Goal: Register for event/course

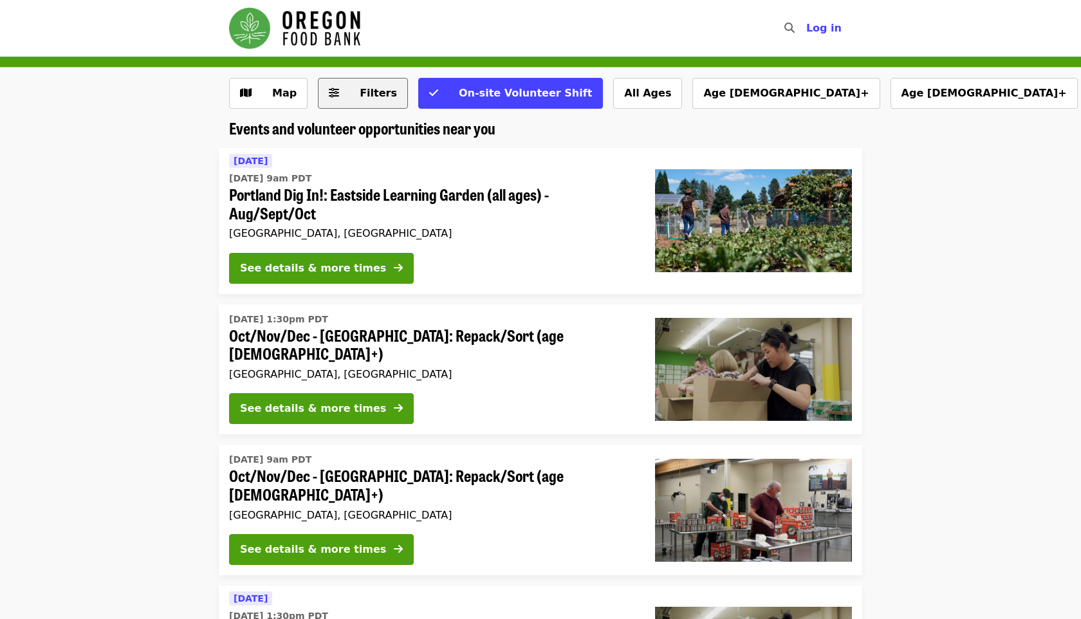
click at [367, 91] on span "Filters" at bounding box center [378, 93] width 37 height 12
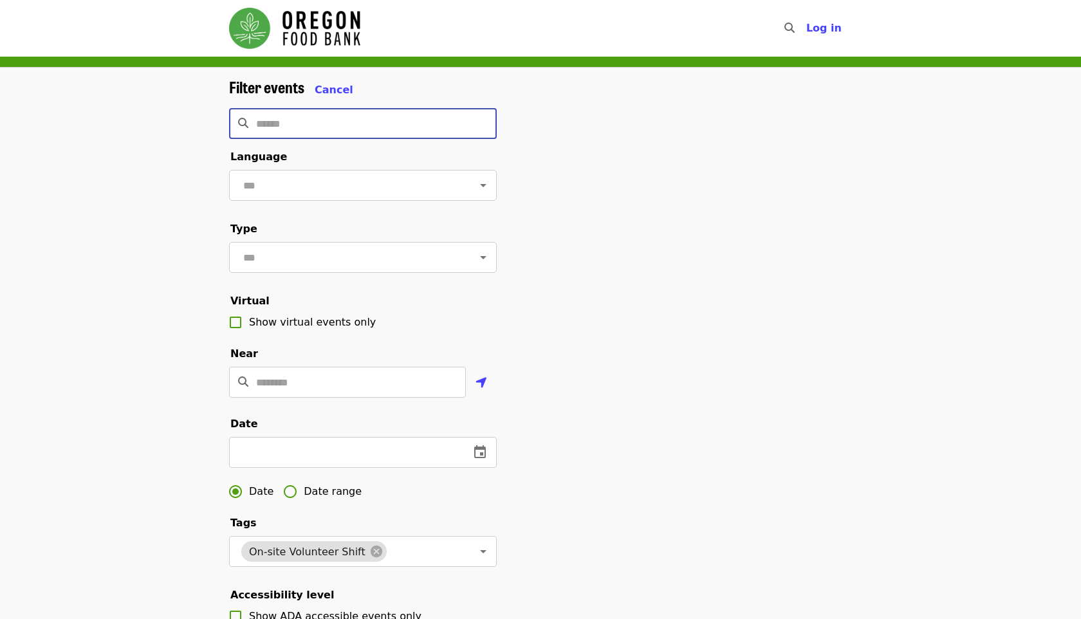
click at [326, 131] on input "Search" at bounding box center [376, 123] width 241 height 31
click at [308, 179] on input "text" at bounding box center [347, 185] width 216 height 24
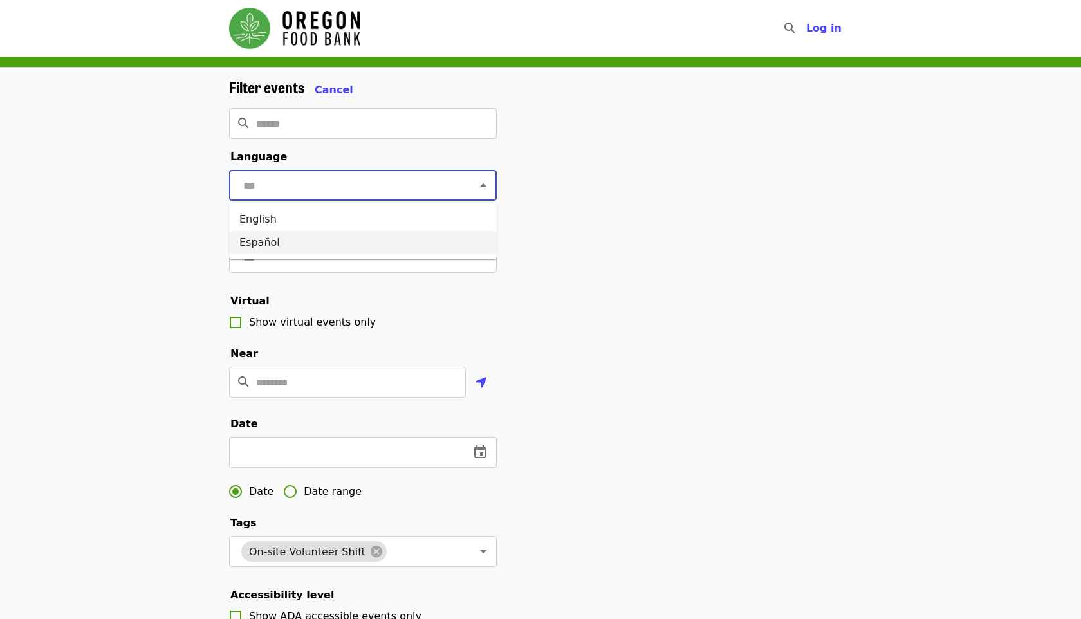
click at [194, 264] on div "Filter events Cancel ​ Language ​ Type ​ Virtual Show virtual events only Near …" at bounding box center [540, 432] width 1081 height 728
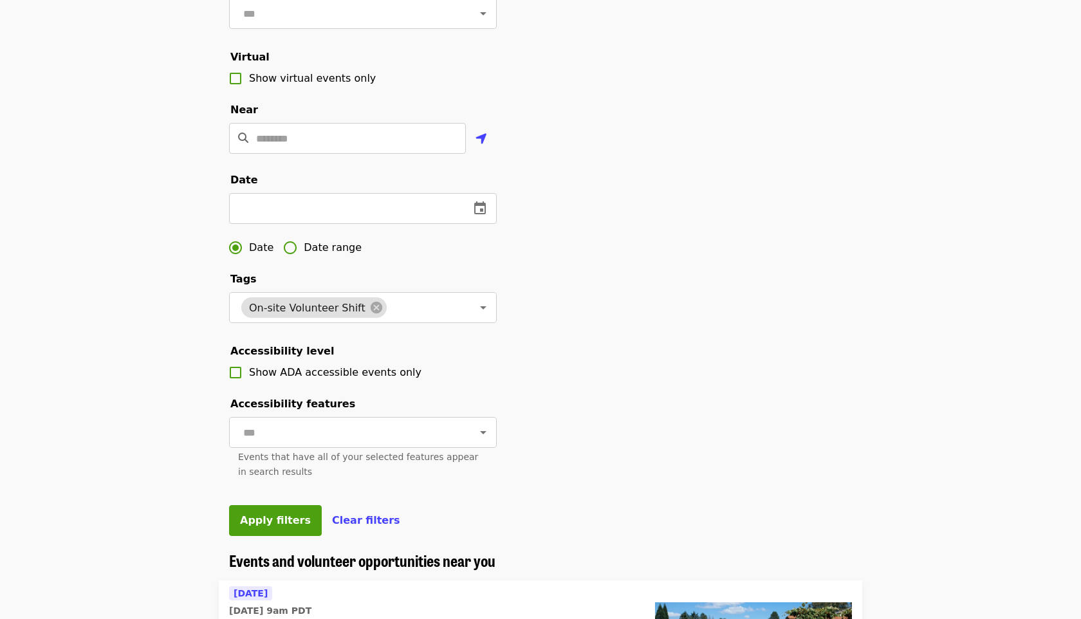
scroll to position [240, 0]
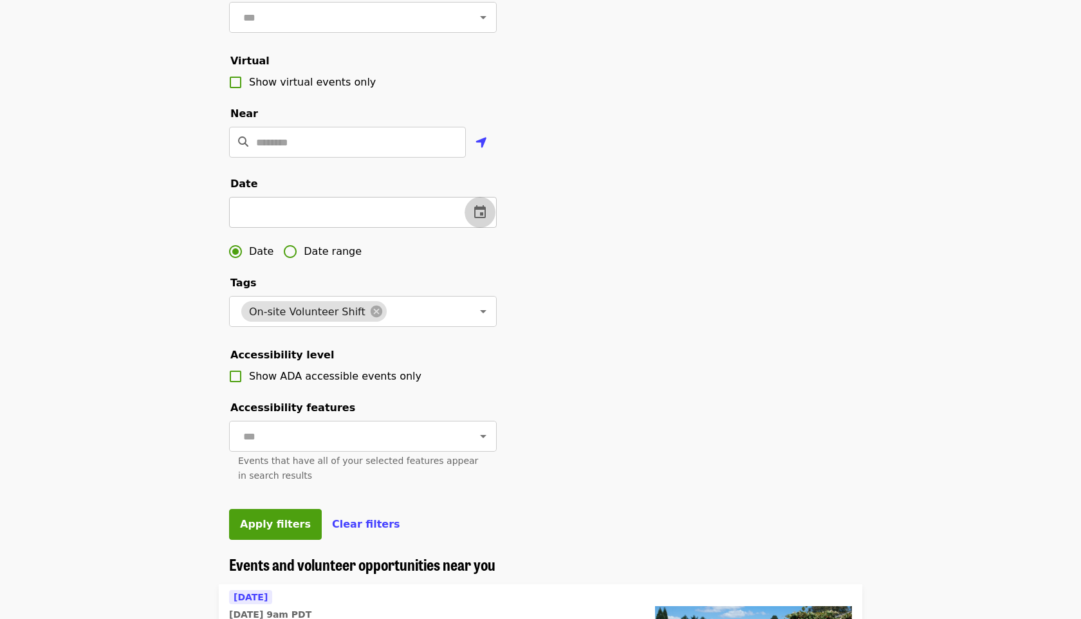
click at [478, 207] on icon "change date" at bounding box center [480, 211] width 12 height 13
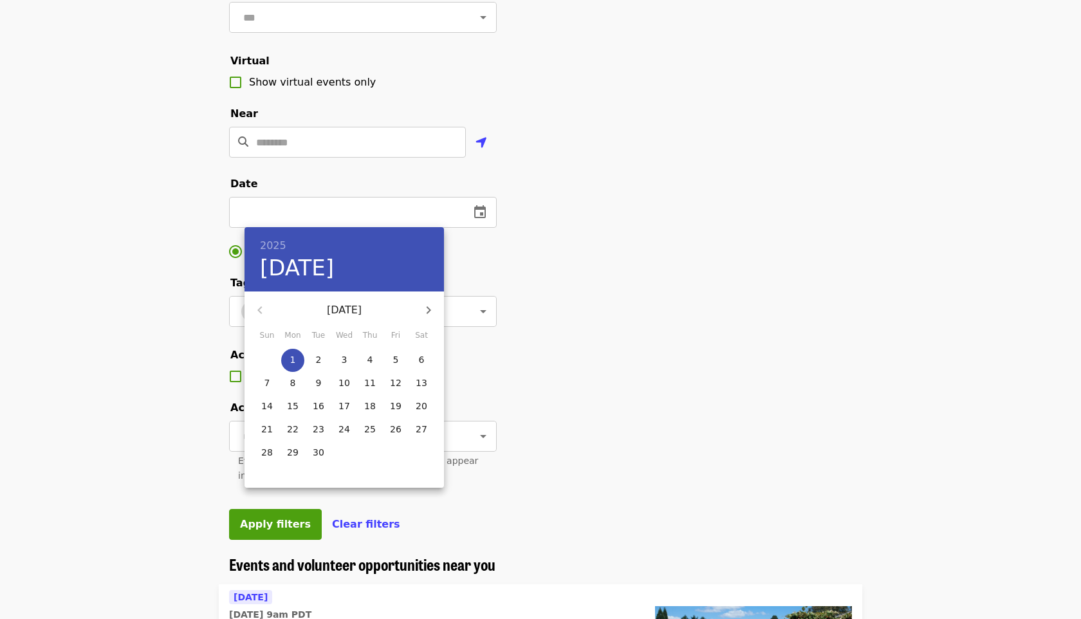
click at [527, 313] on div at bounding box center [540, 309] width 1081 height 619
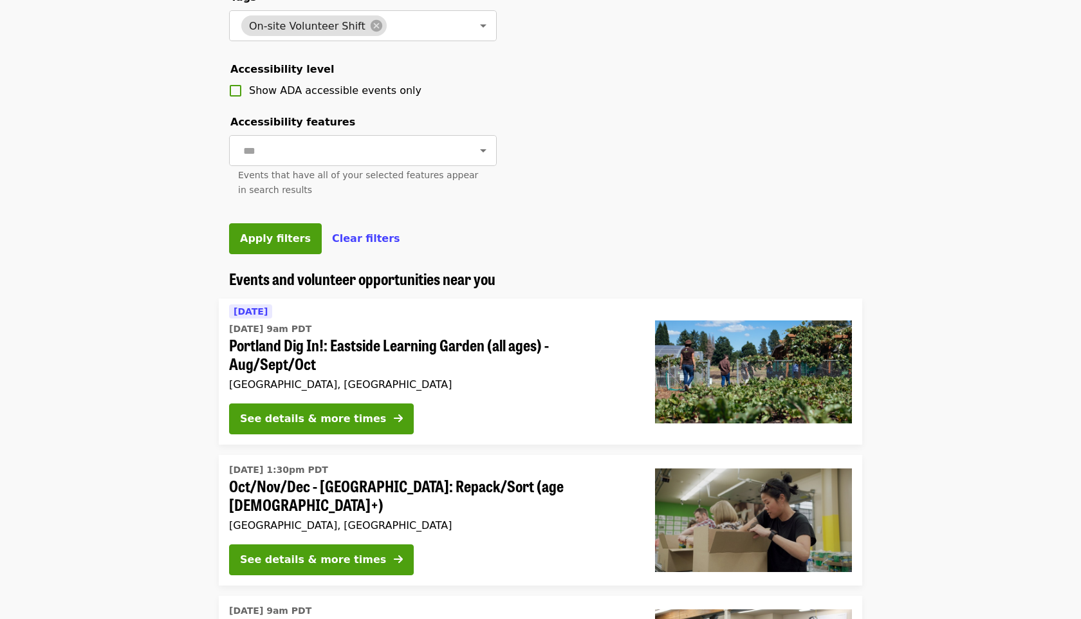
scroll to position [548, 0]
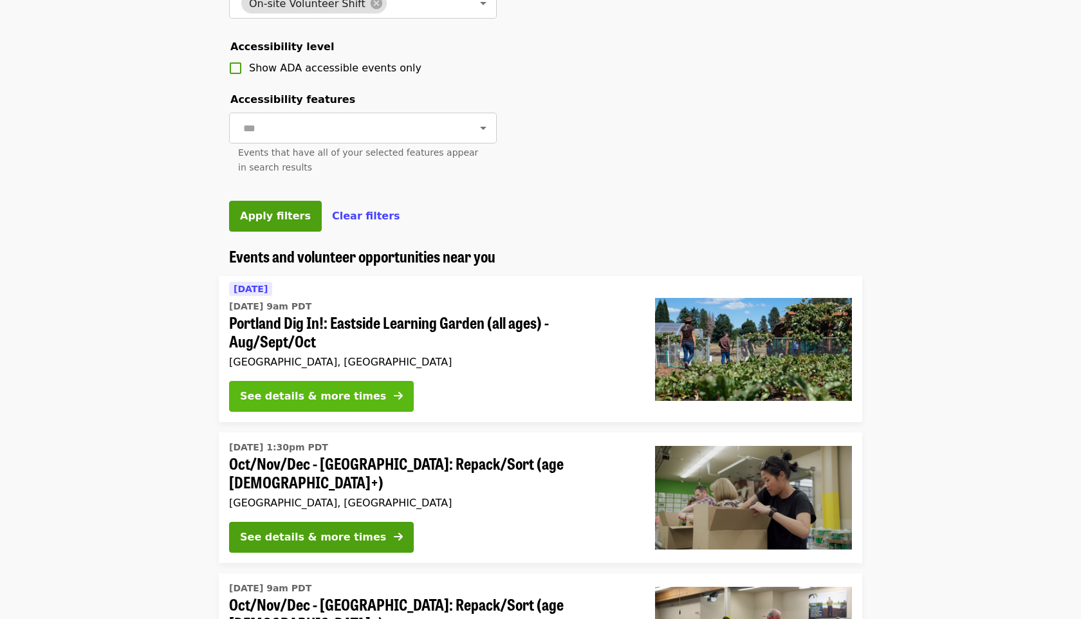
click at [319, 393] on div "See details & more times" at bounding box center [313, 396] width 146 height 15
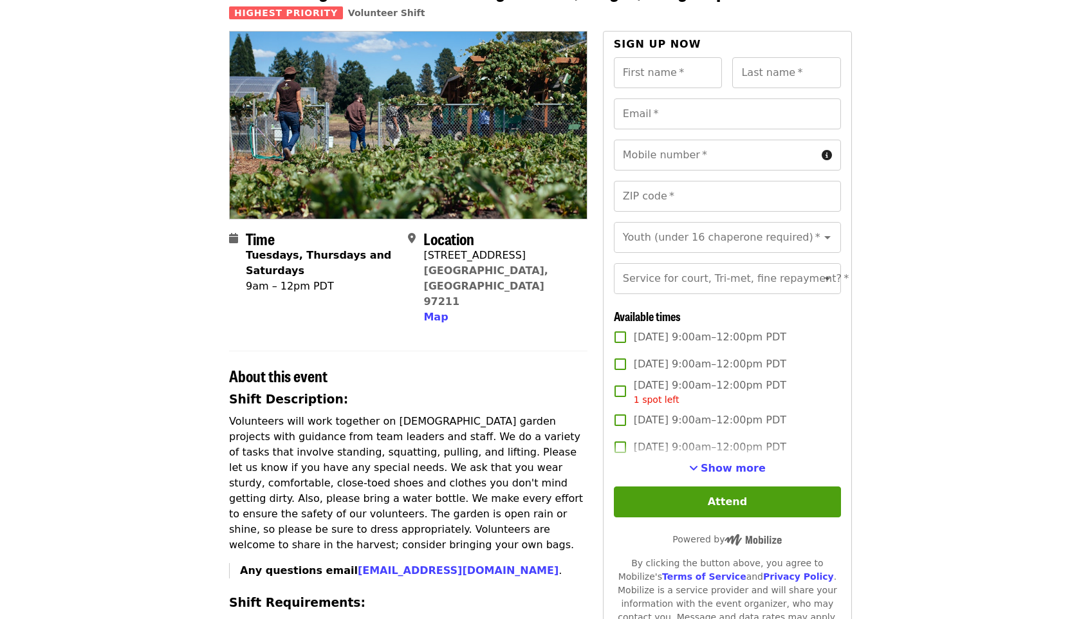
scroll to position [92, 0]
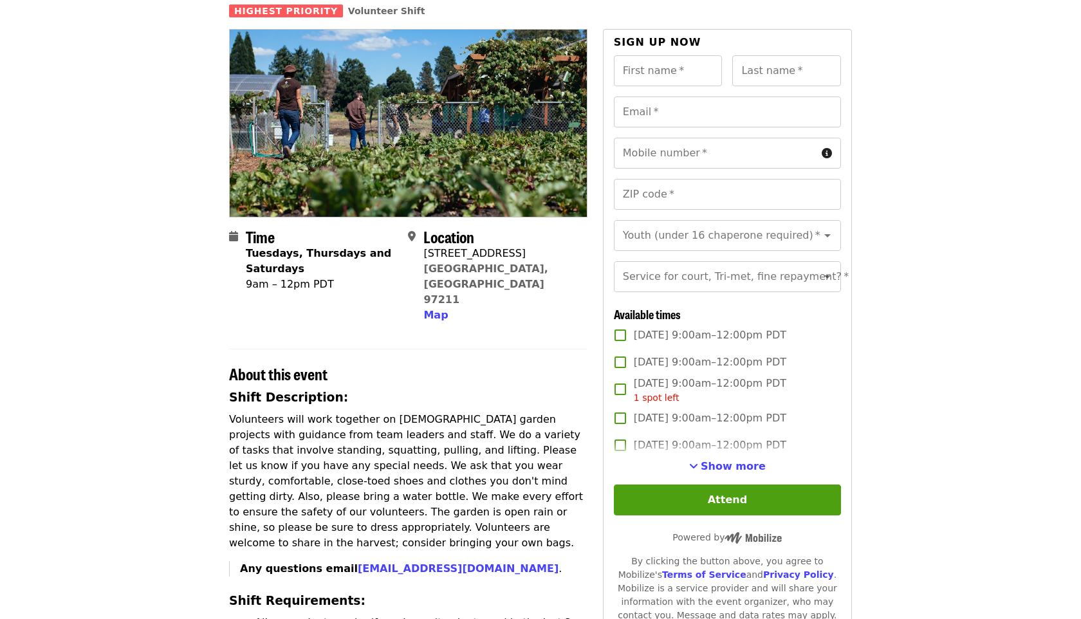
click at [682, 483] on div "First name   * First name * Last name   * Last name * Email   * Email * Mobile …" at bounding box center [727, 366] width 227 height 623
click at [682, 494] on button "Attend" at bounding box center [727, 500] width 227 height 31
click at [712, 467] on span "Show more" at bounding box center [733, 466] width 65 height 12
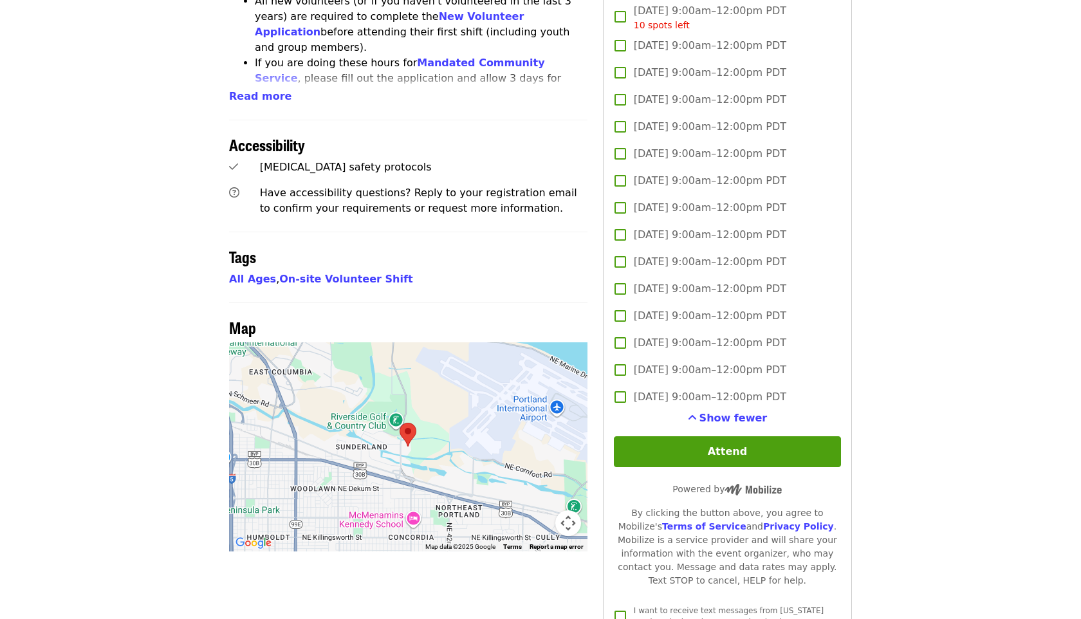
scroll to position [0, 0]
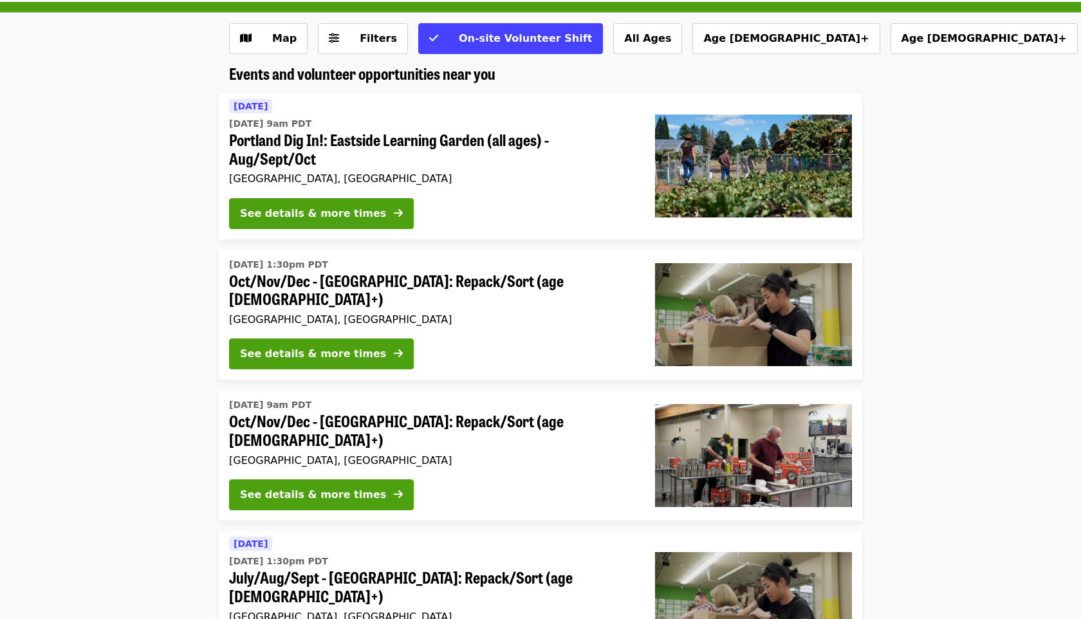
scroll to position [50, 0]
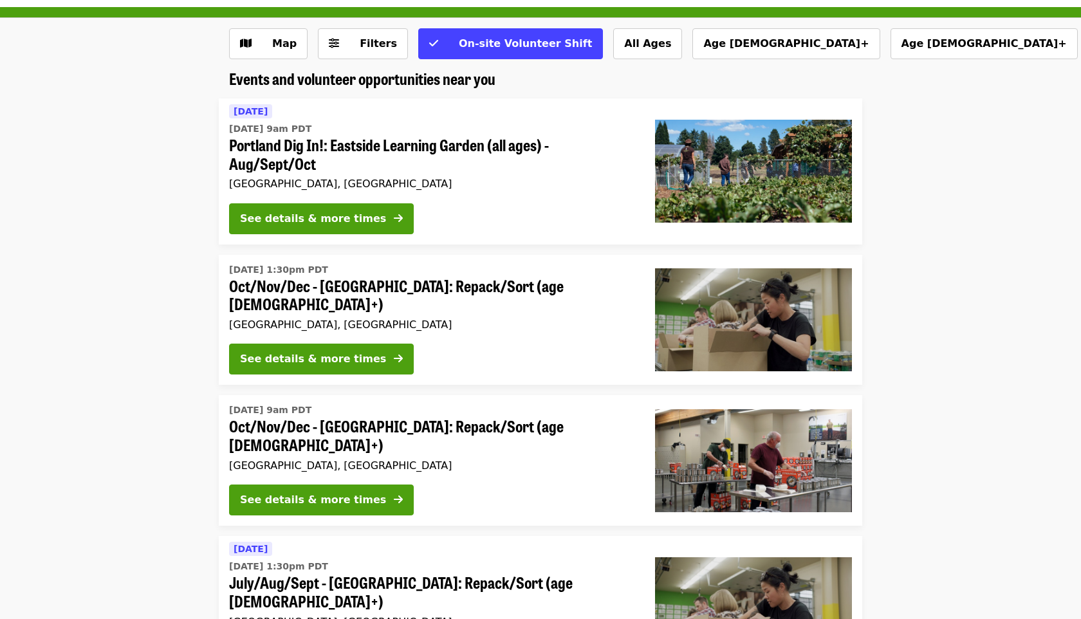
click at [411, 145] on span "Portland Dig In!: Eastside Learning Garden (all ages) - Aug/Sept/Oct" at bounding box center [432, 154] width 406 height 37
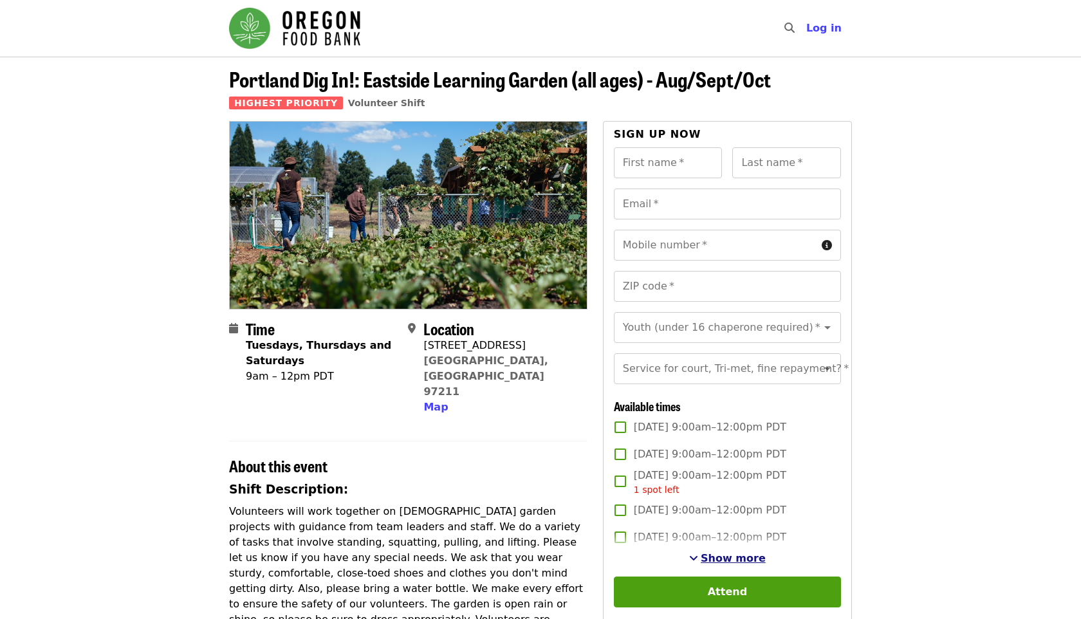
click at [710, 555] on span "Show more" at bounding box center [733, 558] width 65 height 12
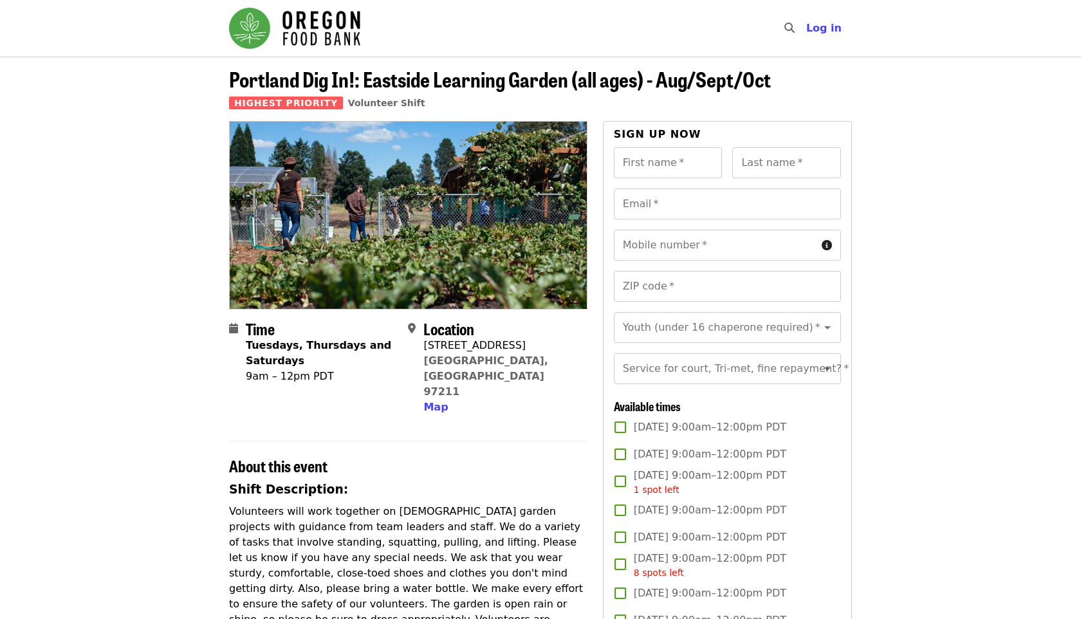
scroll to position [50, 0]
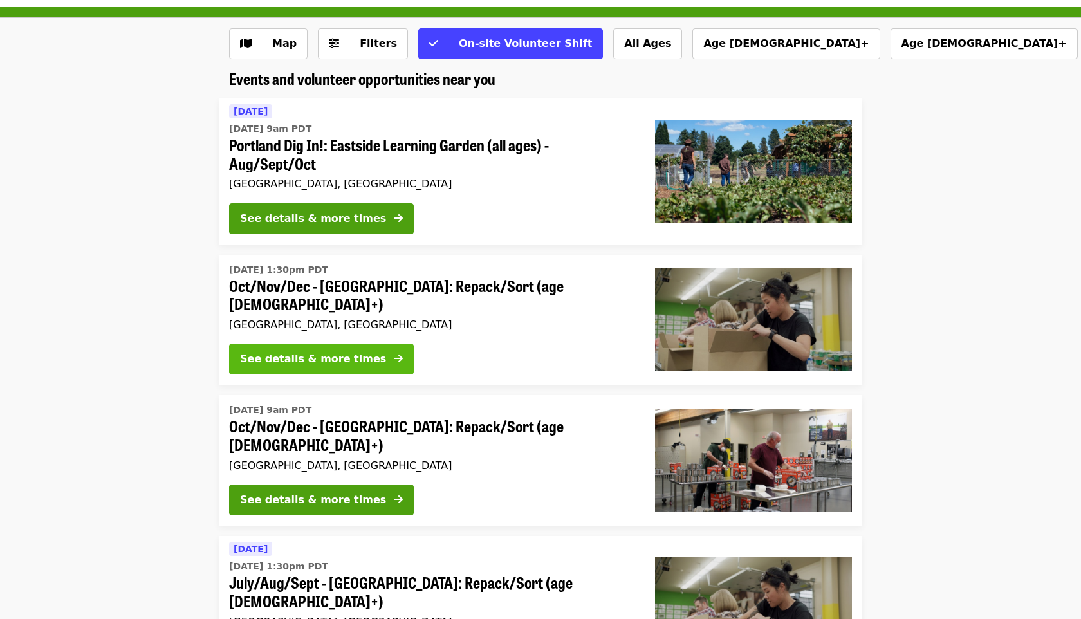
click at [394, 353] on icon "arrow-right icon" at bounding box center [398, 359] width 9 height 12
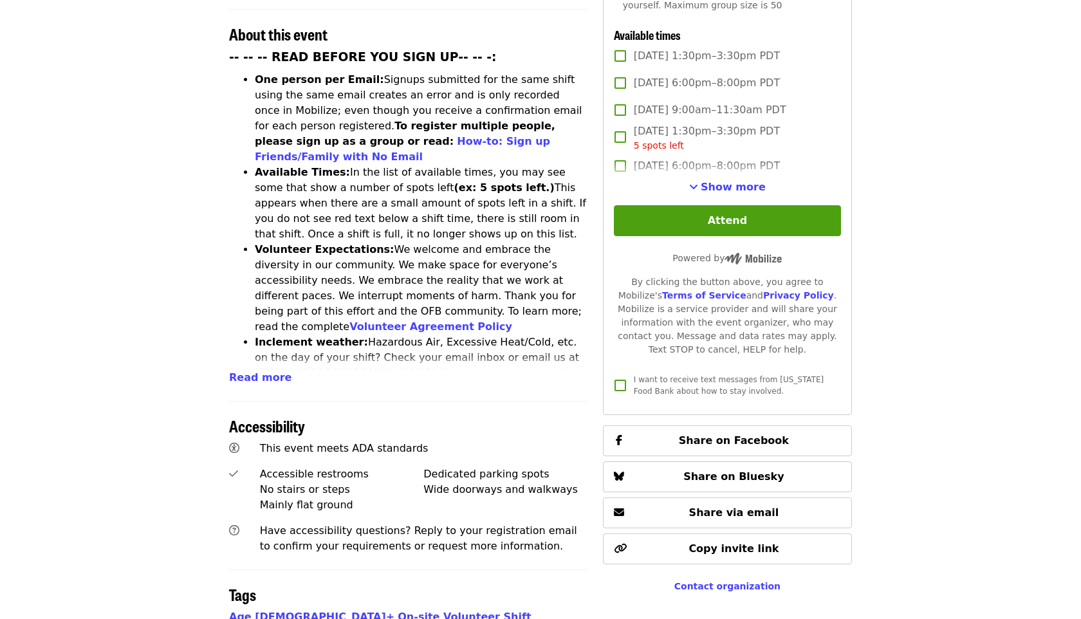
scroll to position [462, 0]
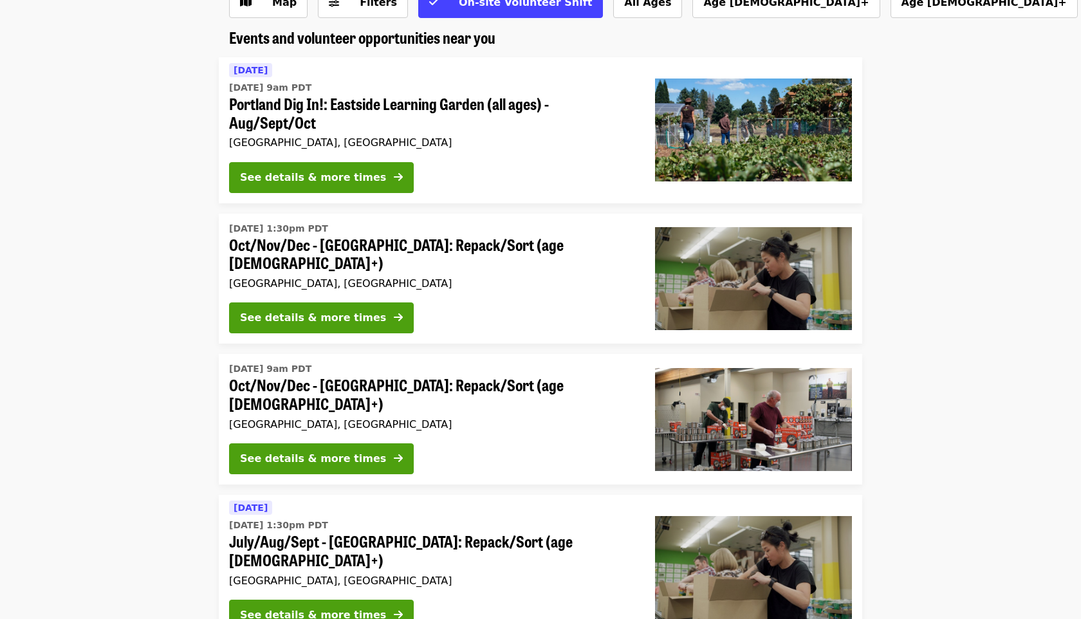
scroll to position [117, 0]
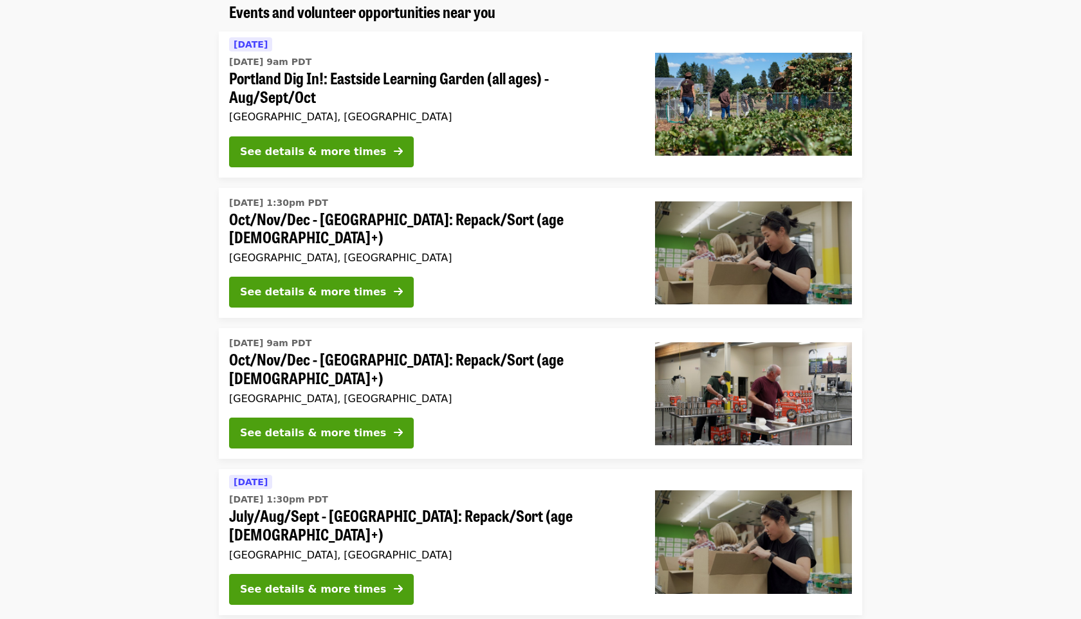
click at [388, 511] on span "July/Aug/Sept - [GEOGRAPHIC_DATA]: Repack/Sort (age [DEMOGRAPHIC_DATA]+)" at bounding box center [432, 525] width 406 height 37
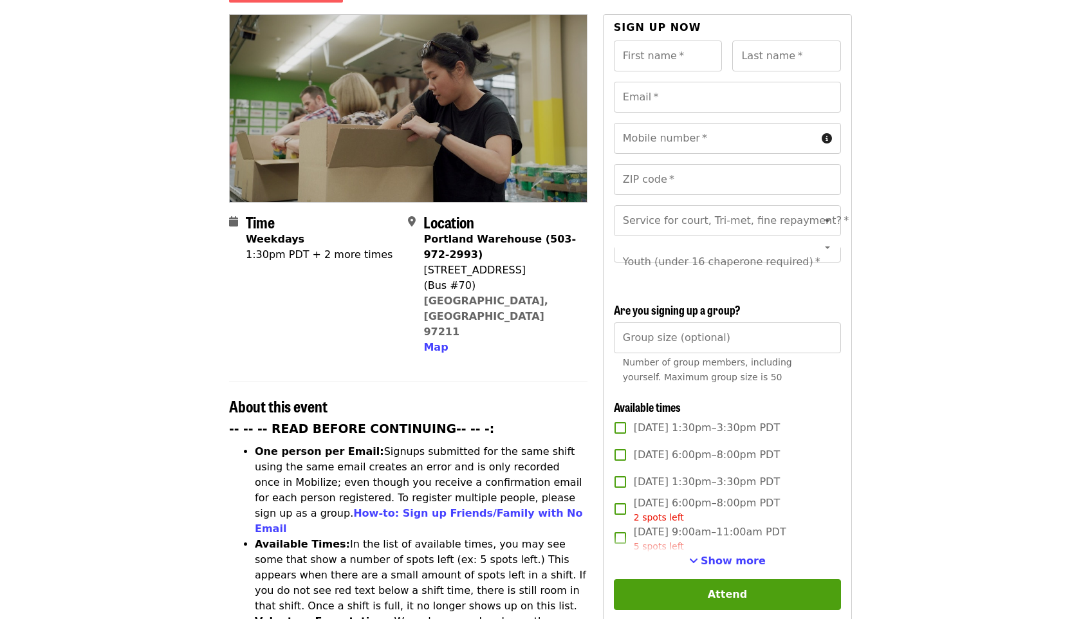
scroll to position [140, 0]
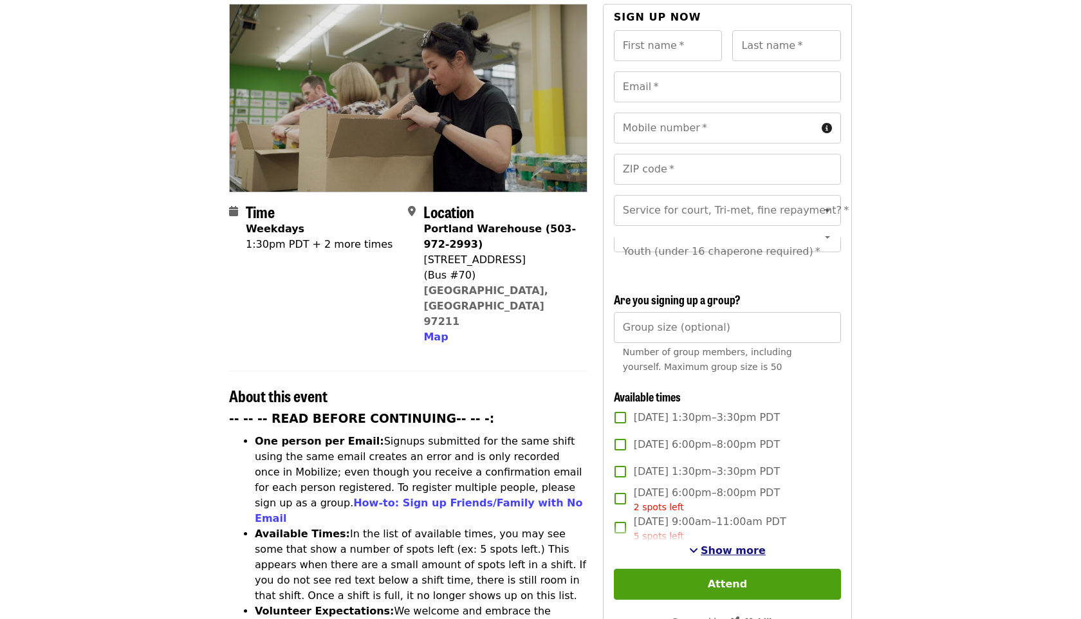
click at [723, 545] on span "Show more" at bounding box center [733, 551] width 65 height 12
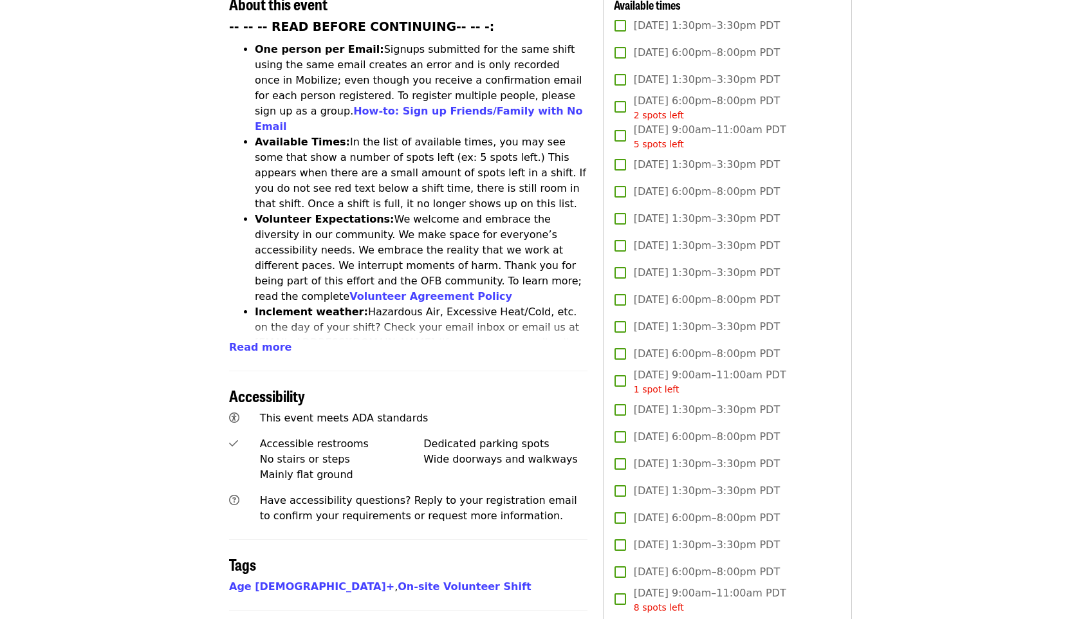
scroll to position [534, 0]
